Goal: Task Accomplishment & Management: Manage account settings

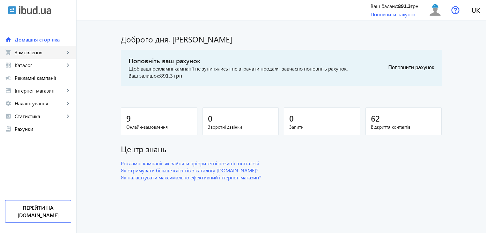
click at [28, 51] on span "Замовлення" at bounding box center [40, 52] width 50 height 6
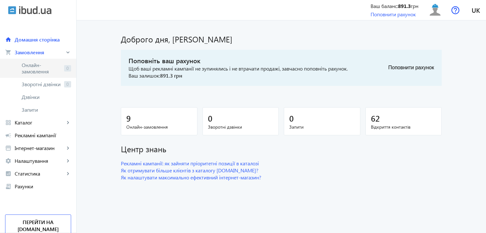
click at [43, 71] on span "Онлайн-замовлення" at bounding box center [42, 68] width 40 height 13
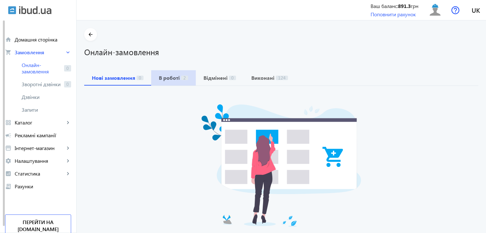
click at [176, 78] on span "В роботі 2" at bounding box center [173, 77] width 29 height 5
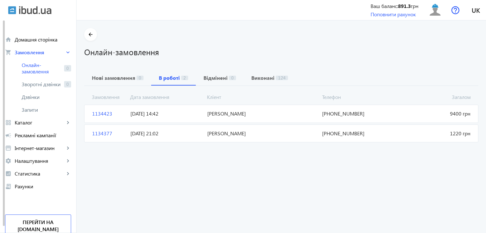
click at [106, 114] on span "1134423" at bounding box center [109, 113] width 38 height 7
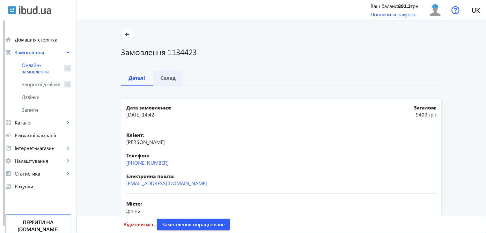
click at [161, 79] on b "Склад" at bounding box center [168, 77] width 15 height 5
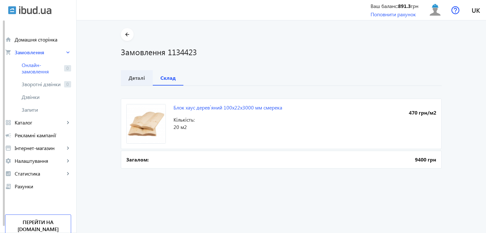
click at [135, 80] on b "Деталі" at bounding box center [137, 77] width 17 height 5
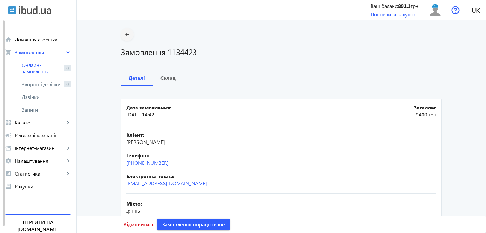
click at [127, 32] on mat-icon "arrow_back" at bounding box center [128, 35] width 8 height 8
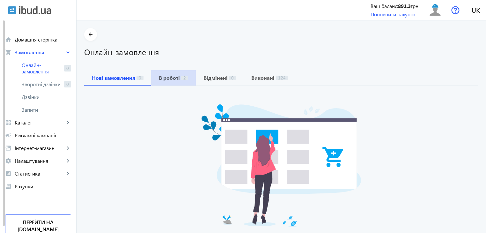
click at [170, 78] on b "В роботі" at bounding box center [169, 77] width 21 height 5
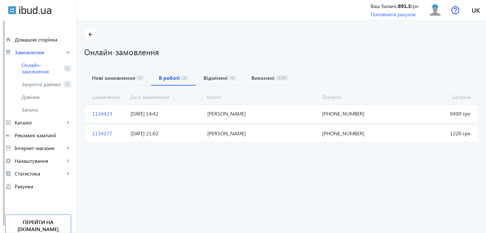
click at [218, 110] on span "[PERSON_NAME]" at bounding box center [262, 113] width 115 height 7
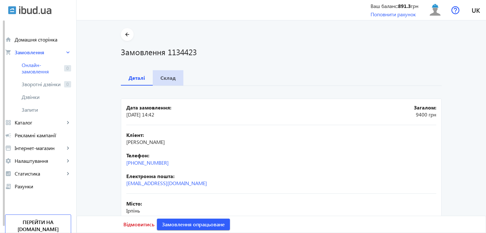
click at [165, 79] on b "Склад" at bounding box center [168, 77] width 15 height 5
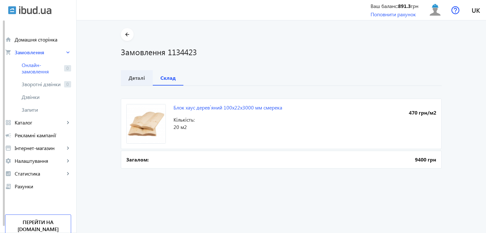
click at [138, 79] on b "Деталі" at bounding box center [137, 77] width 17 height 5
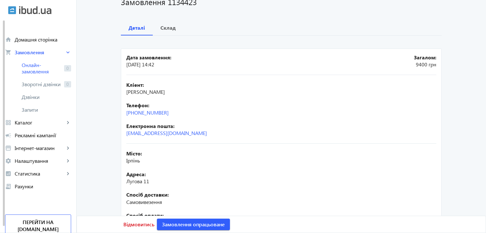
scroll to position [115, 0]
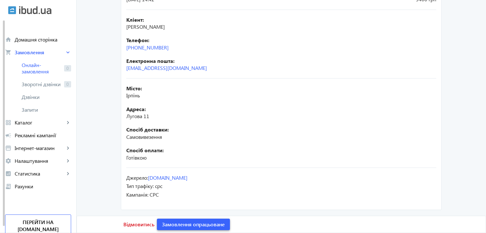
click at [184, 222] on span "Замовлення опрацьоване" at bounding box center [193, 224] width 63 height 7
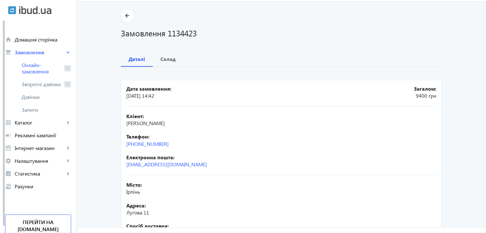
scroll to position [0, 0]
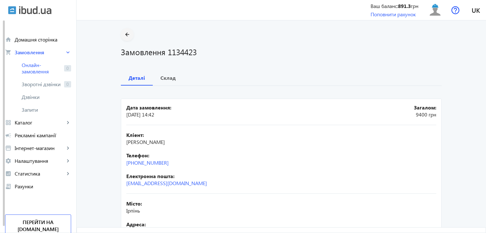
click at [124, 32] on mat-icon "arrow_back" at bounding box center [128, 35] width 8 height 8
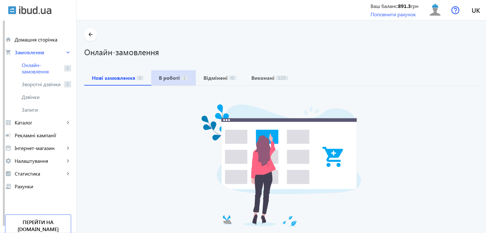
click at [162, 75] on b "В роботі" at bounding box center [169, 77] width 21 height 5
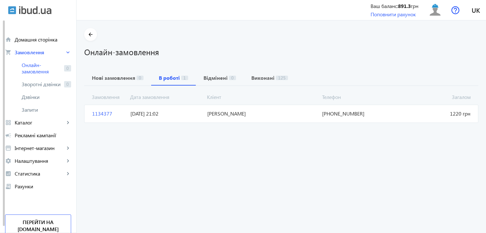
click at [205, 116] on span "[PERSON_NAME]" at bounding box center [262, 113] width 115 height 7
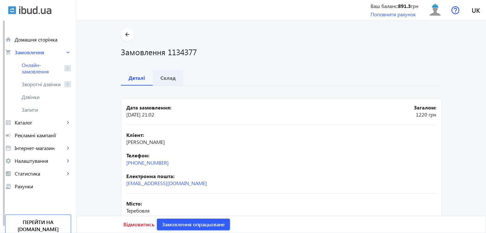
click at [167, 80] on b "Склад" at bounding box center [168, 77] width 15 height 5
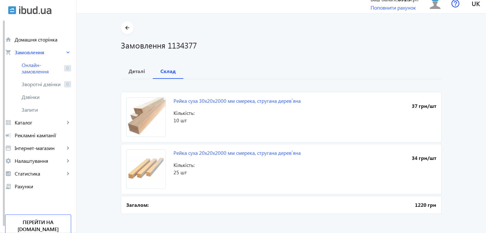
scroll to position [10, 0]
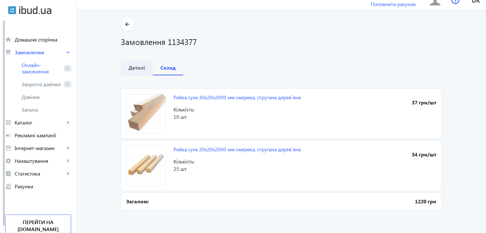
click at [134, 66] on b "Деталі" at bounding box center [137, 67] width 17 height 5
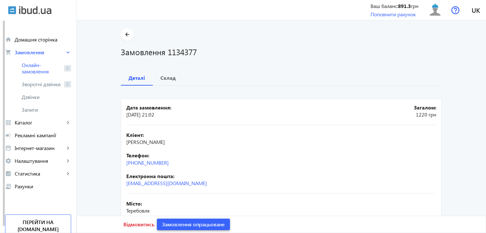
click at [174, 224] on span "Замовлення опрацьоване" at bounding box center [193, 224] width 63 height 7
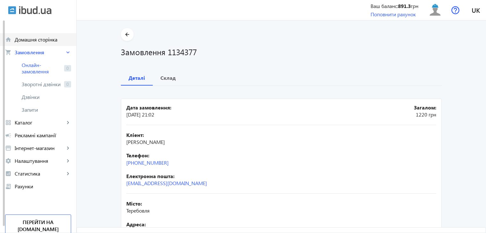
click at [43, 42] on span "Домашня сторінка" at bounding box center [43, 39] width 56 height 6
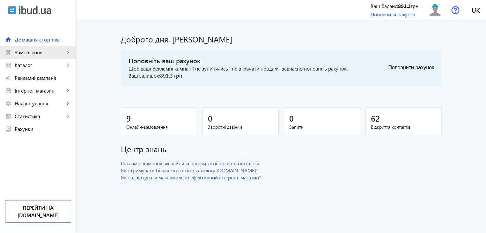
click at [24, 54] on span "Замовлення" at bounding box center [40, 52] width 50 height 6
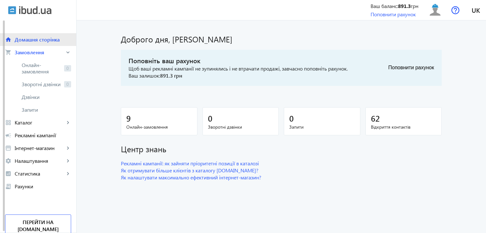
click at [34, 41] on span "Домашня сторінка" at bounding box center [43, 39] width 56 height 6
